Goal: Information Seeking & Learning: Learn about a topic

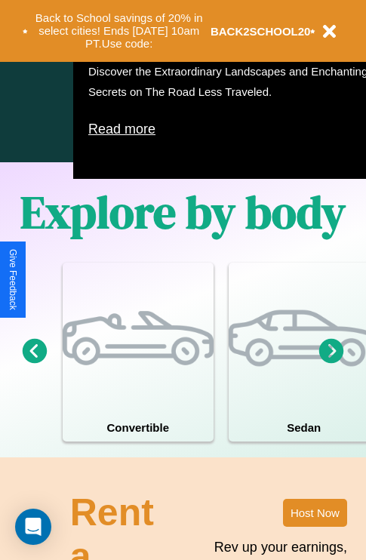
scroll to position [970, 0]
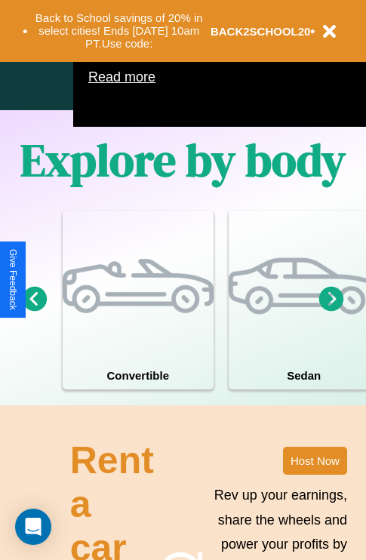
click at [331, 311] on icon at bounding box center [331, 298] width 25 height 25
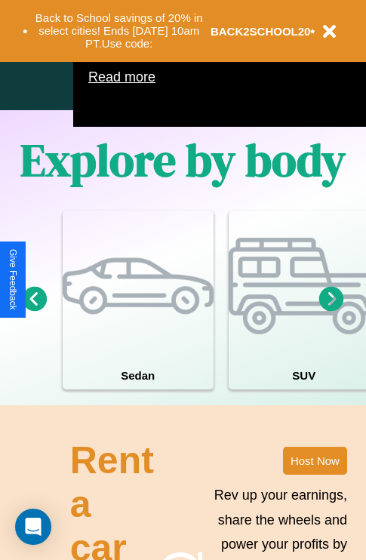
click at [331, 311] on icon at bounding box center [331, 298] width 25 height 25
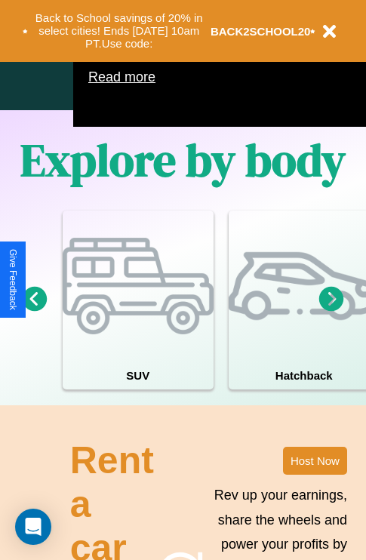
click at [331, 311] on icon at bounding box center [331, 298] width 25 height 25
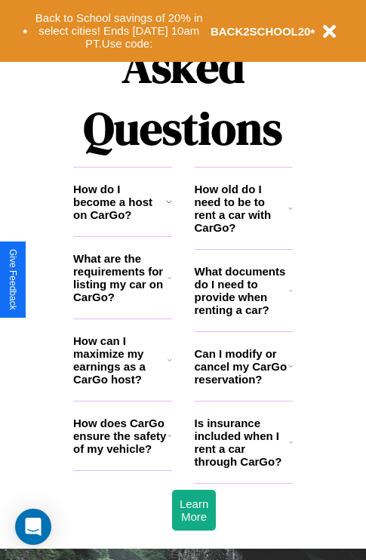
scroll to position [1829, 0]
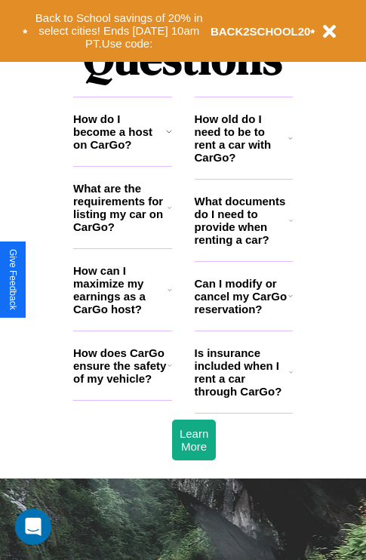
click at [291, 227] on icon at bounding box center [291, 220] width 4 height 12
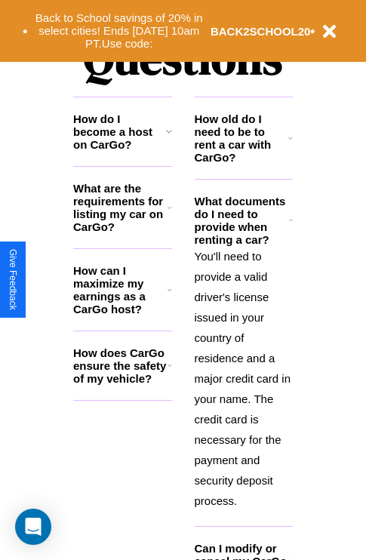
click at [122, 151] on h3 "How do I become a host on CarGo?" at bounding box center [119, 132] width 93 height 39
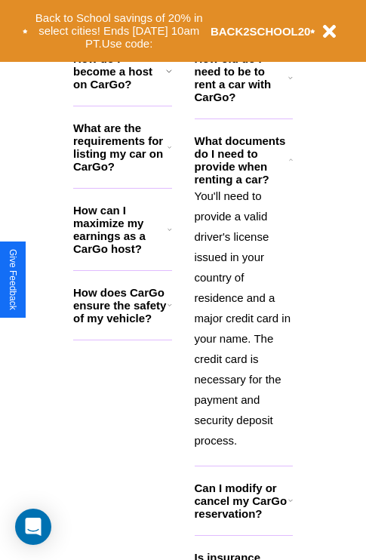
click at [243, 520] on h3 "Can I modify or cancel my CarGo reservation?" at bounding box center [242, 501] width 94 height 39
click at [291, 84] on icon at bounding box center [290, 78] width 5 height 12
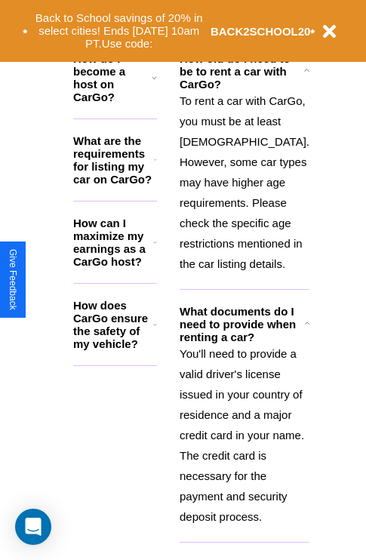
click at [122, 330] on h3 "How does CarGo ensure the safety of my vehicle?" at bounding box center [113, 324] width 80 height 51
click at [157, 166] on icon at bounding box center [155, 160] width 3 height 12
